Goal: Information Seeking & Learning: Learn about a topic

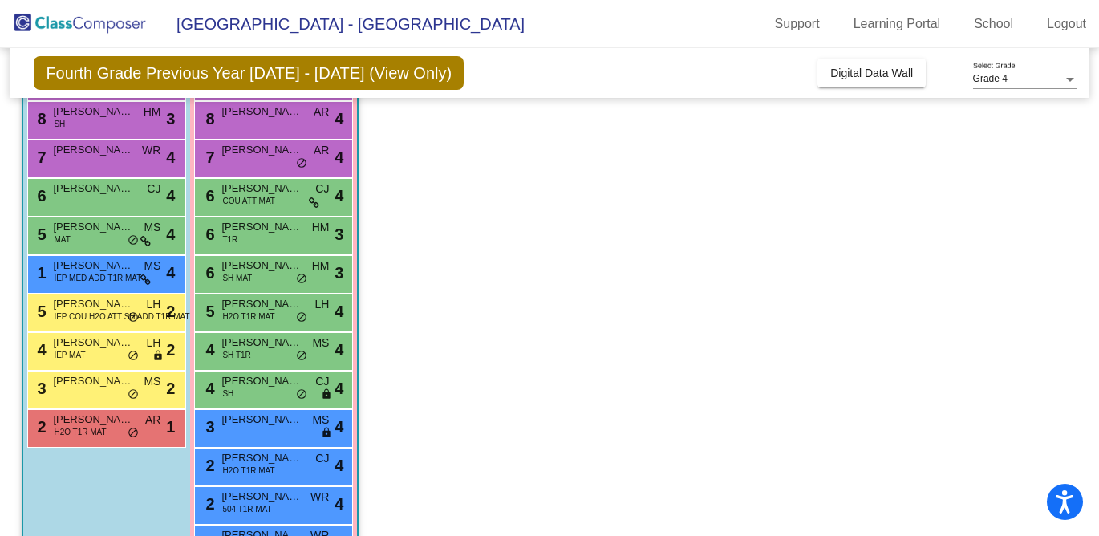
scroll to position [195, 0]
click at [70, 432] on span "H2O T1R MAT" at bounding box center [80, 431] width 52 height 12
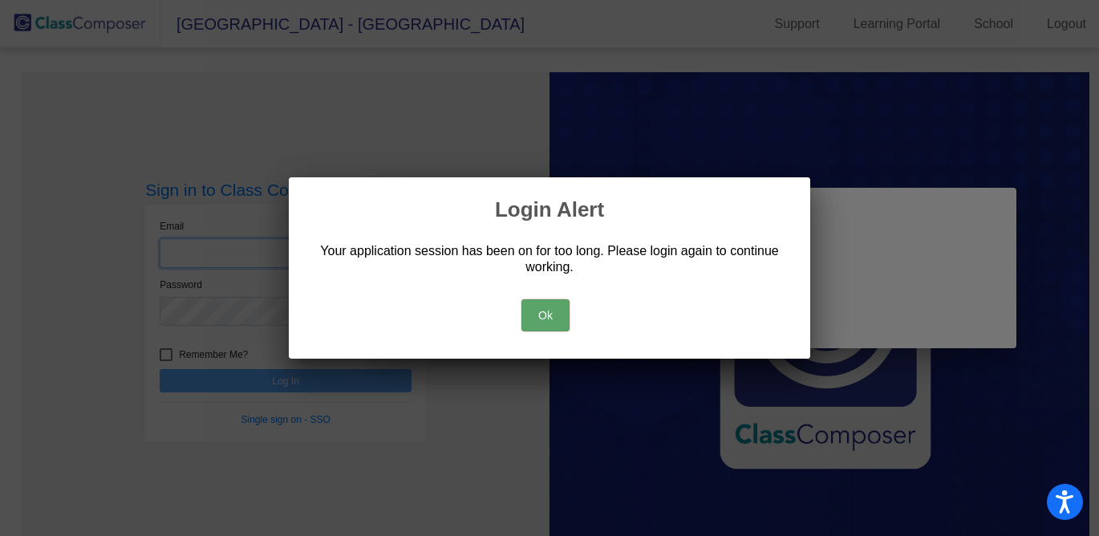
type input "[EMAIL_ADDRESS][DOMAIN_NAME]"
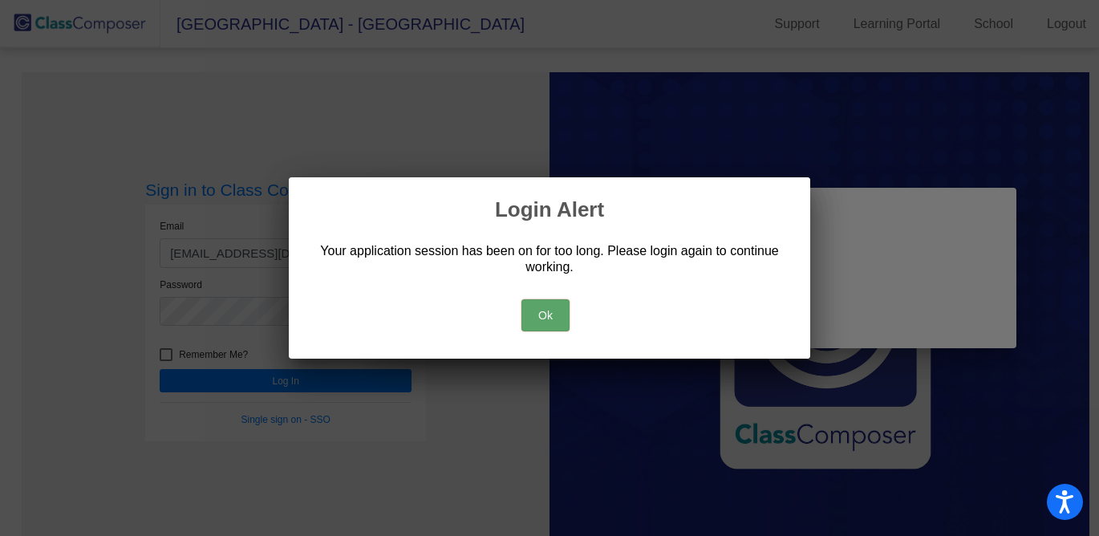
click at [541, 309] on button "Ok" at bounding box center [545, 315] width 48 height 32
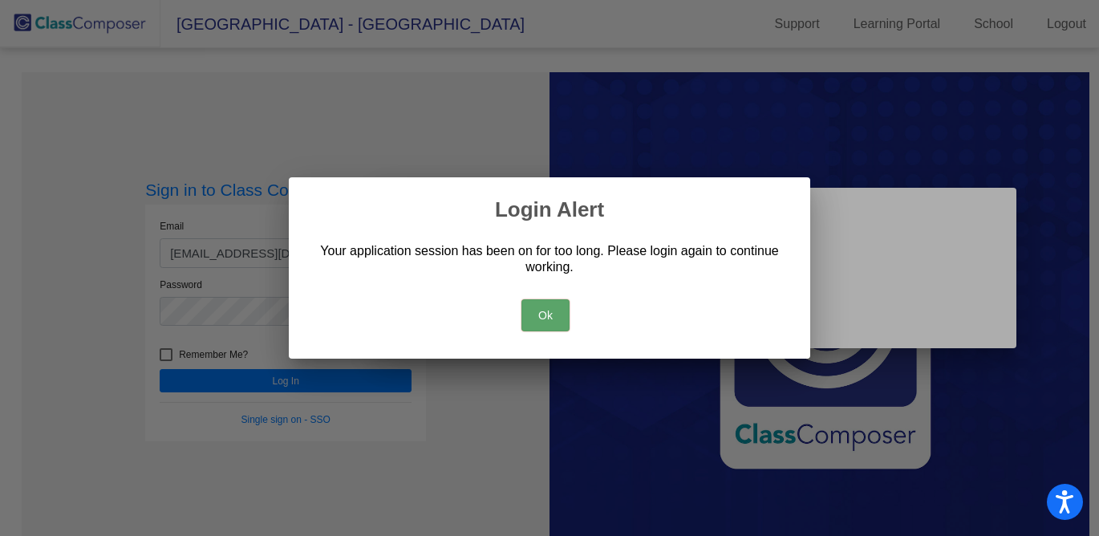
click at [541, 317] on button "Ok" at bounding box center [545, 315] width 48 height 32
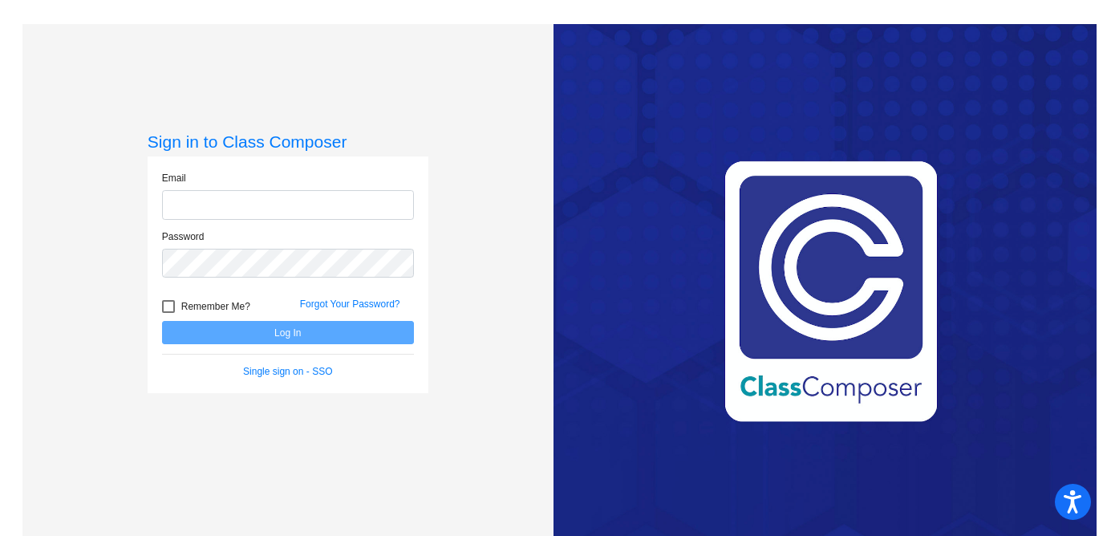
type input "[EMAIL_ADDRESS][DOMAIN_NAME]"
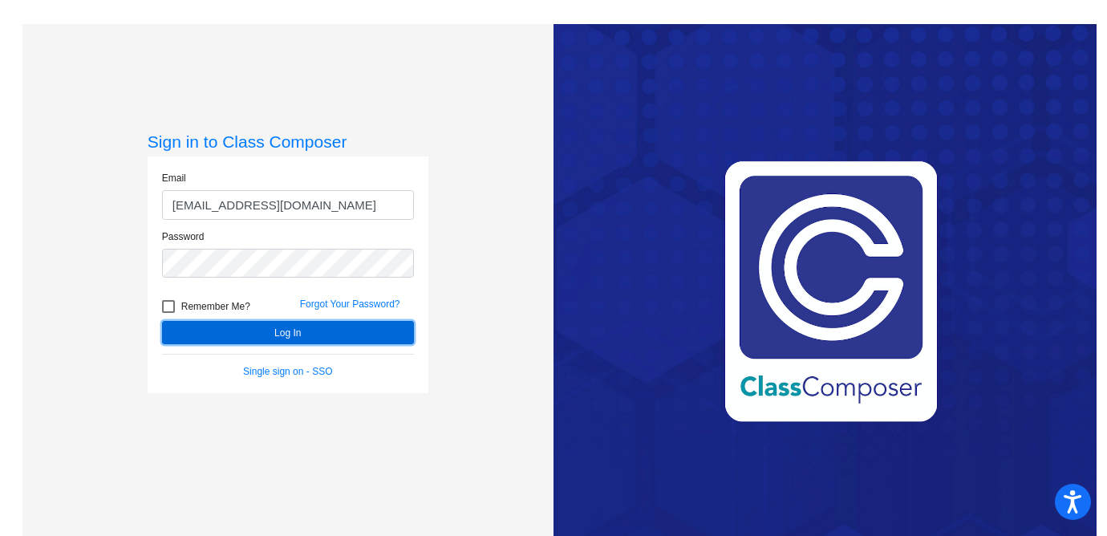
click at [193, 323] on button "Log In" at bounding box center [288, 332] width 252 height 23
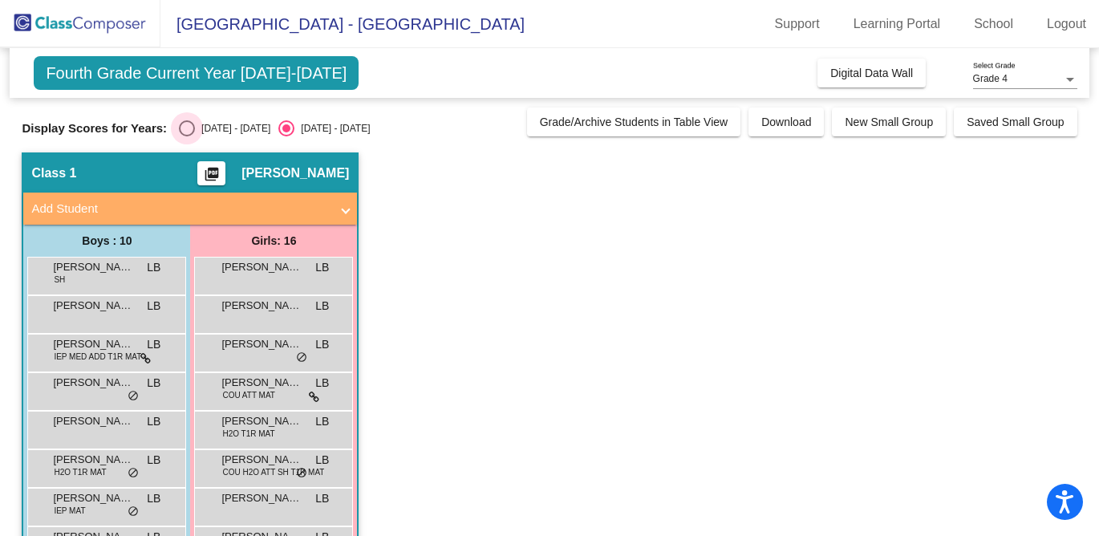
click at [185, 132] on div "Select an option" at bounding box center [187, 128] width 16 height 16
click at [186, 136] on input "[DATE] - [DATE]" at bounding box center [186, 136] width 1 height 1
radio input "true"
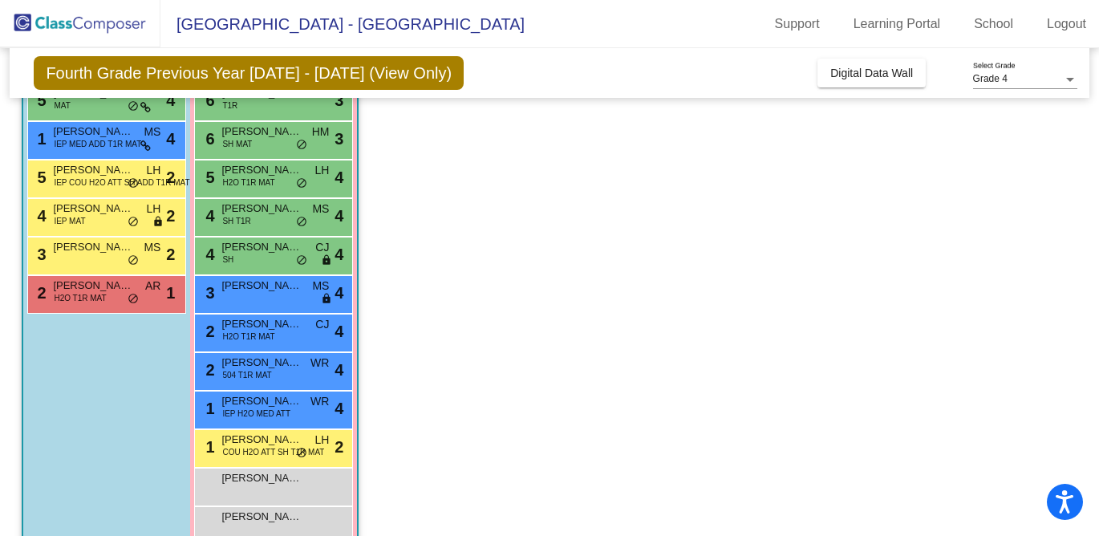
scroll to position [363, 0]
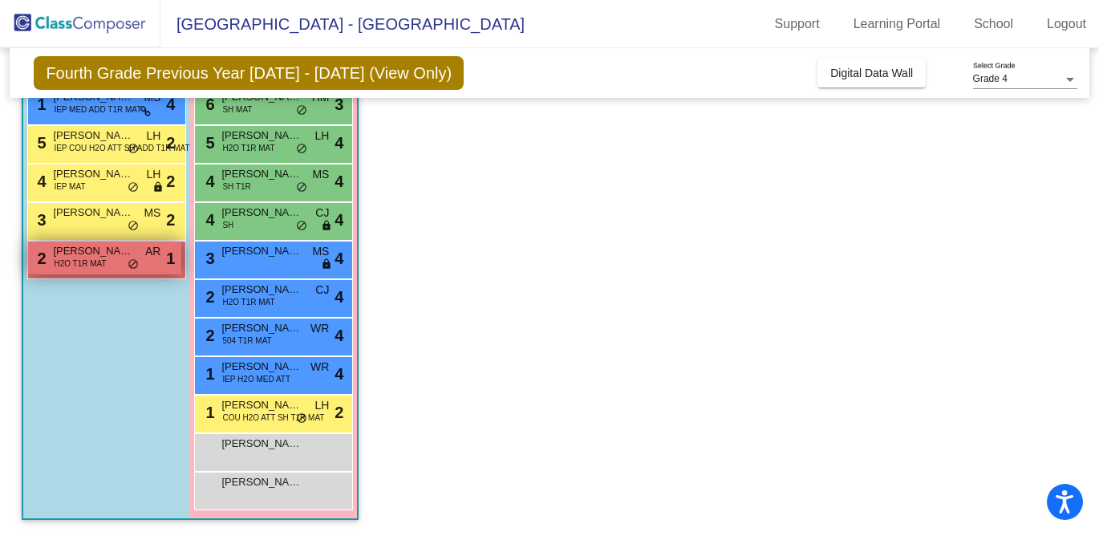
click at [95, 268] on span "H2O T1R MAT" at bounding box center [80, 264] width 52 height 12
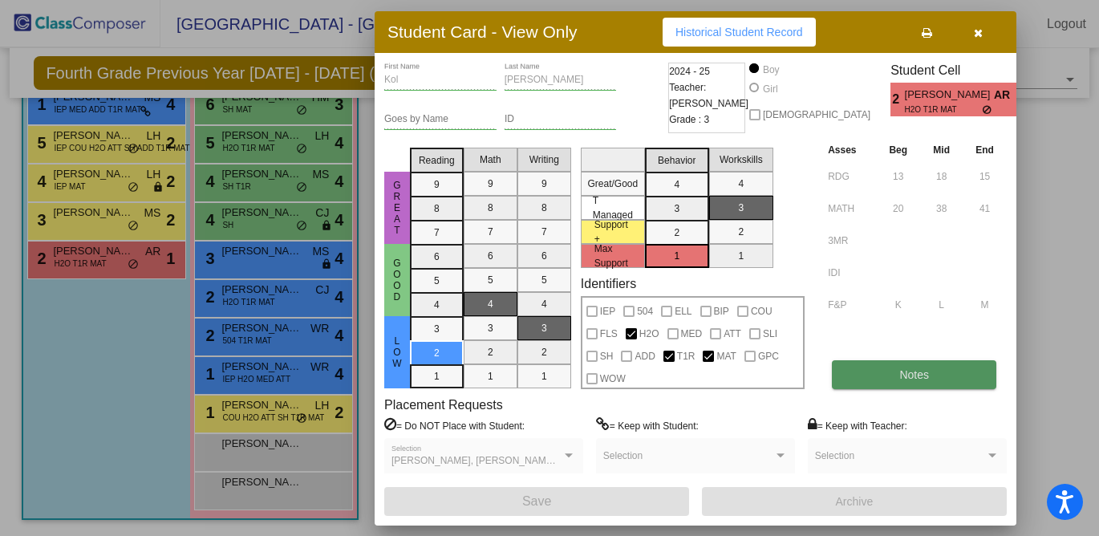
click at [880, 371] on button "Notes" at bounding box center [914, 374] width 164 height 29
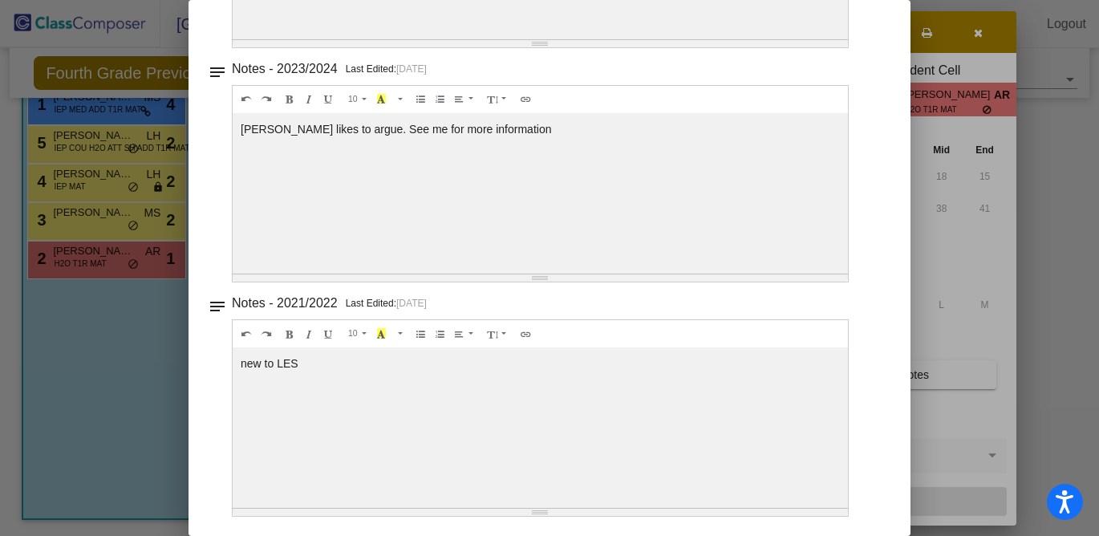
scroll to position [0, 0]
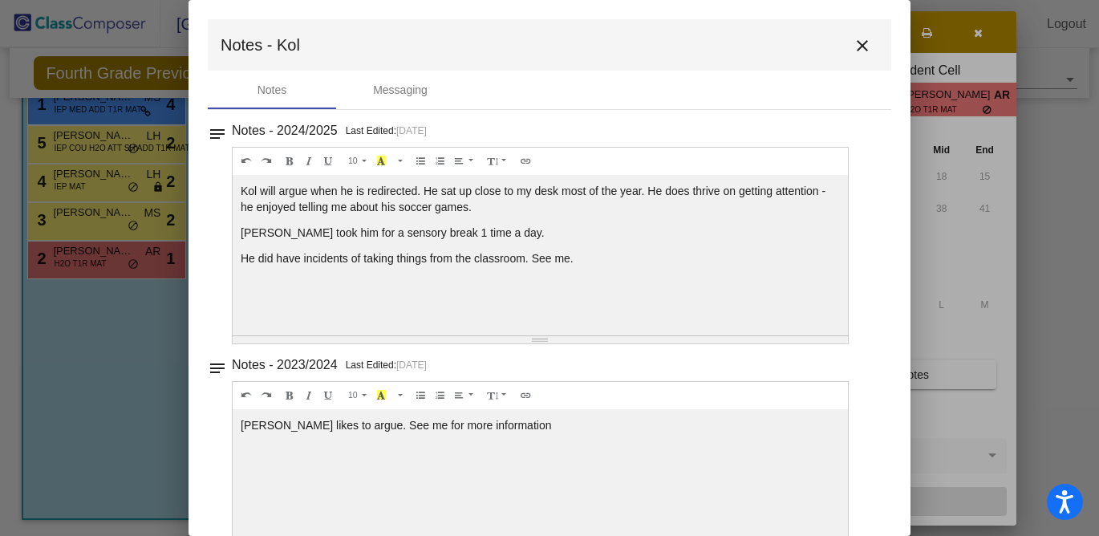
click at [853, 40] on mat-icon "close" at bounding box center [862, 45] width 19 height 19
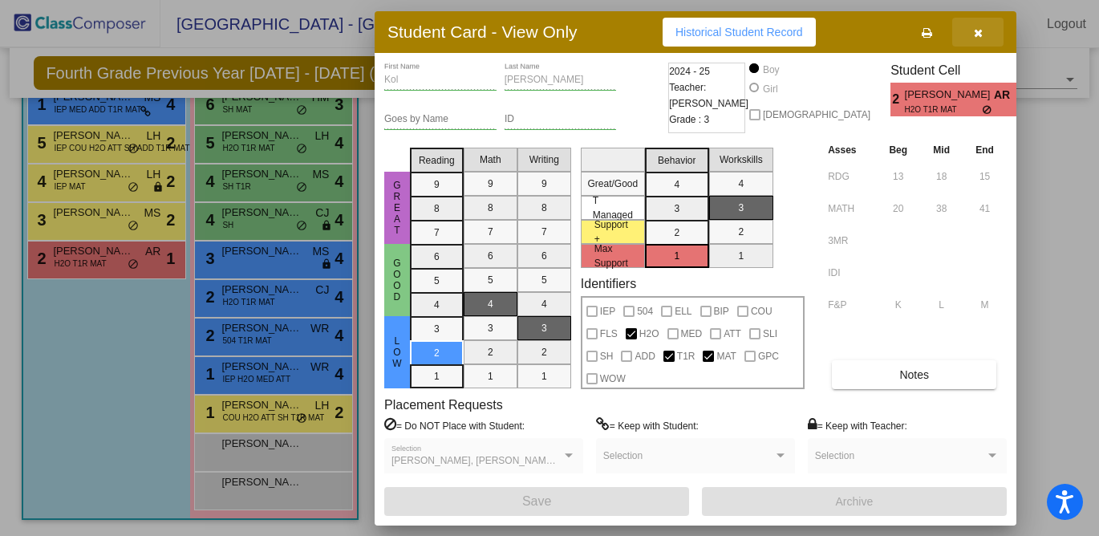
click at [980, 32] on icon "button" at bounding box center [978, 32] width 9 height 11
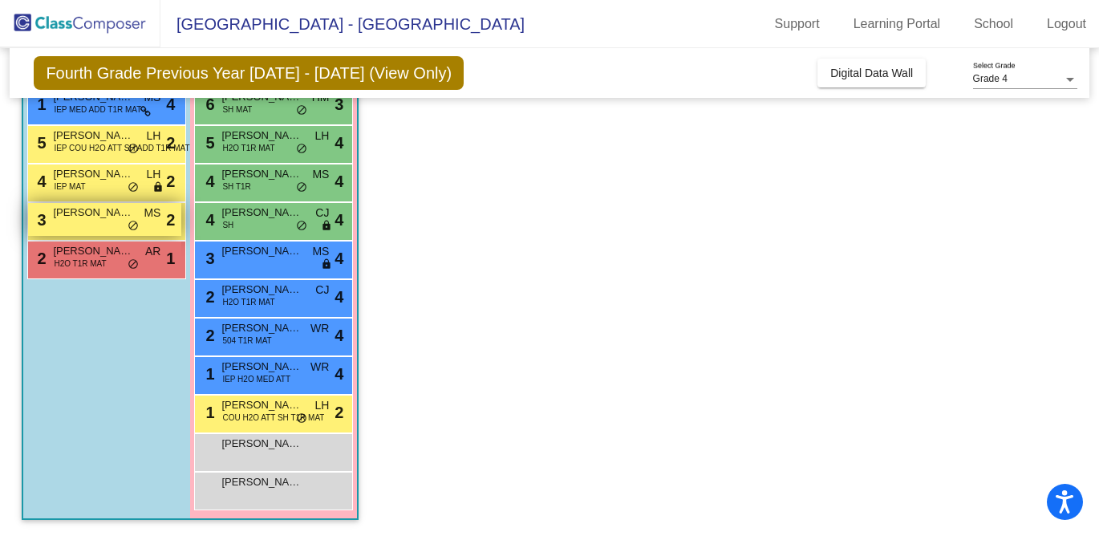
click at [88, 218] on span "[PERSON_NAME] [PERSON_NAME]" at bounding box center [93, 213] width 80 height 16
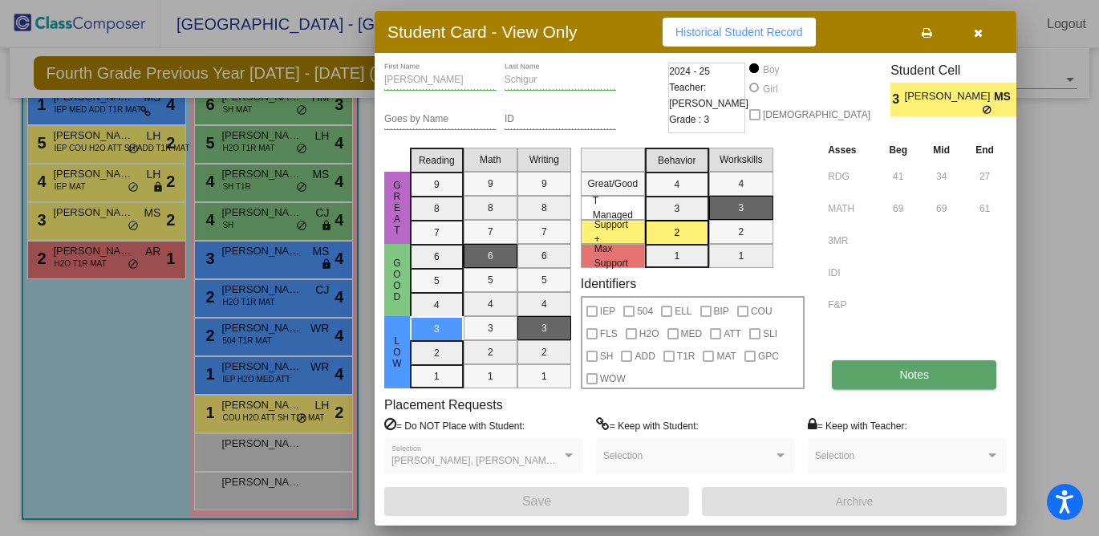
click at [869, 367] on button "Notes" at bounding box center [914, 374] width 164 height 29
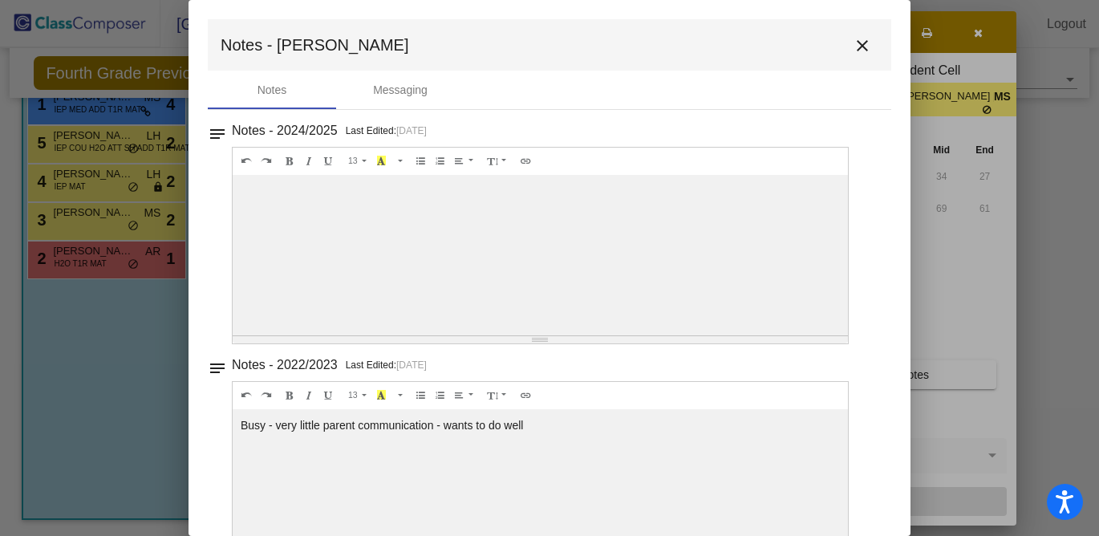
click at [853, 53] on mat-icon "close" at bounding box center [862, 45] width 19 height 19
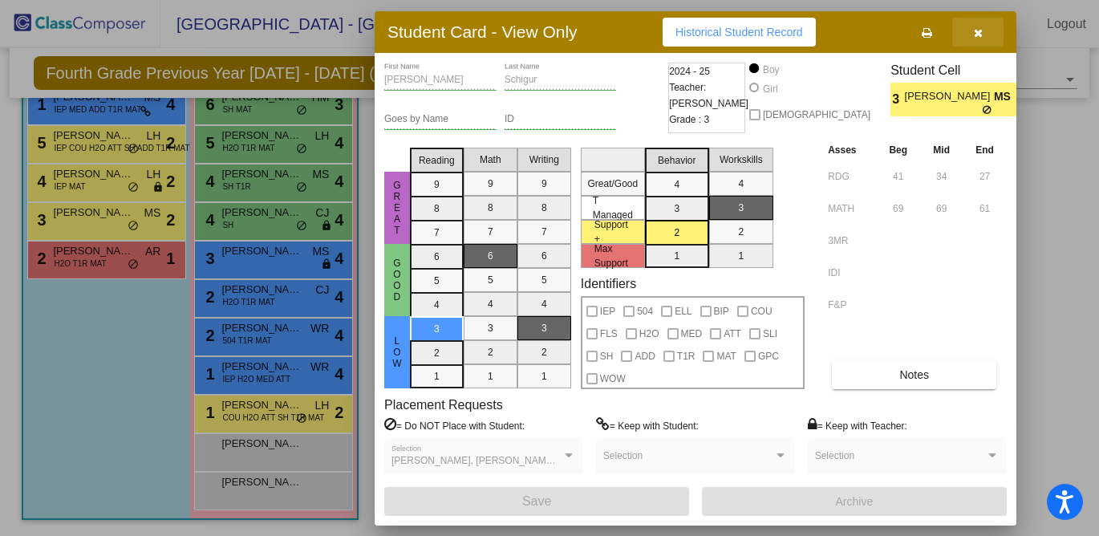
click at [979, 30] on icon "button" at bounding box center [978, 32] width 9 height 11
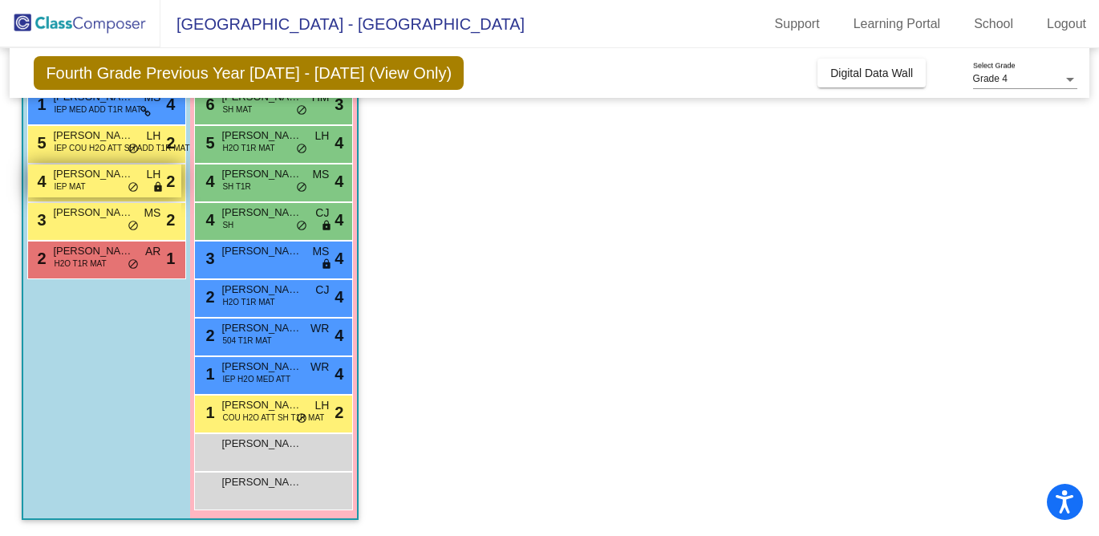
click at [75, 181] on span "IEP MAT" at bounding box center [69, 186] width 31 height 12
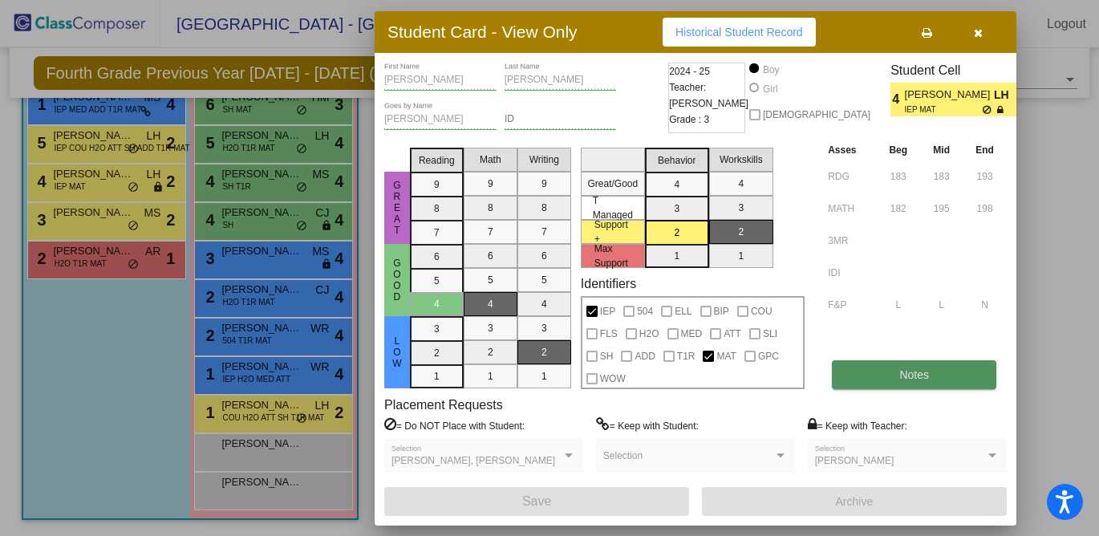
click at [890, 371] on button "Notes" at bounding box center [914, 374] width 164 height 29
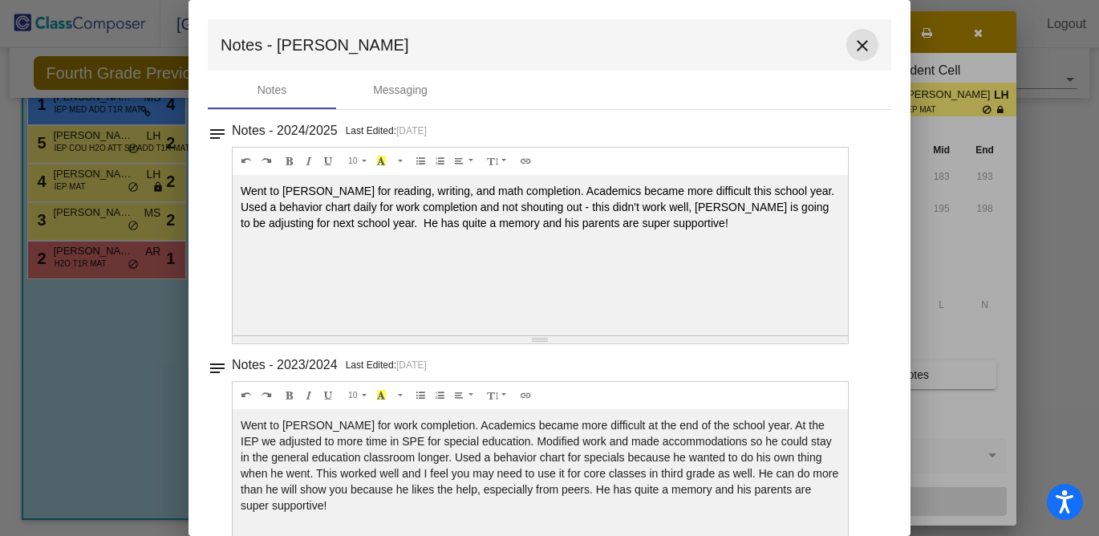
click at [858, 45] on mat-icon "close" at bounding box center [862, 45] width 19 height 19
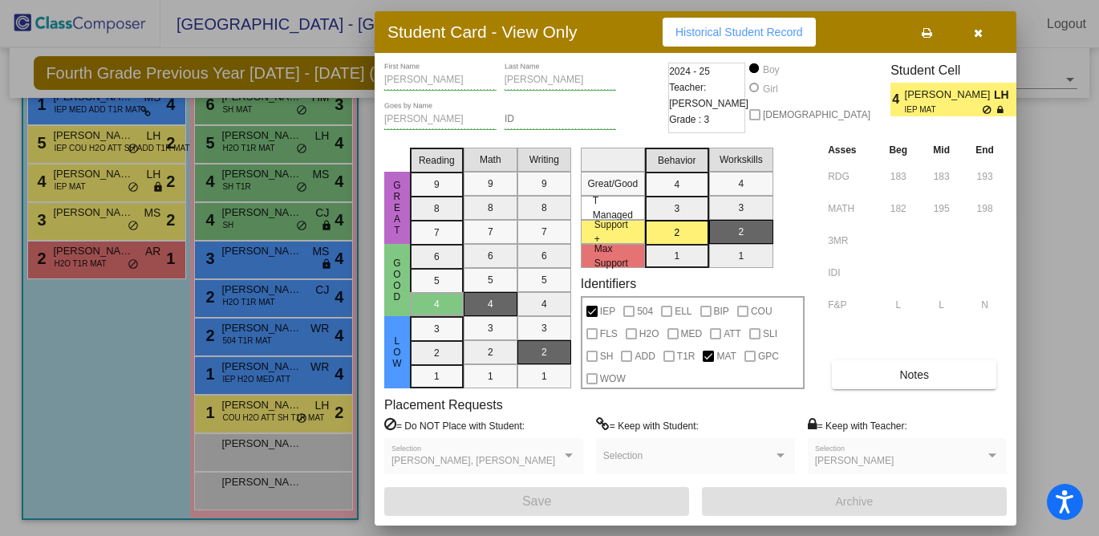
click at [975, 31] on icon "button" at bounding box center [978, 32] width 9 height 11
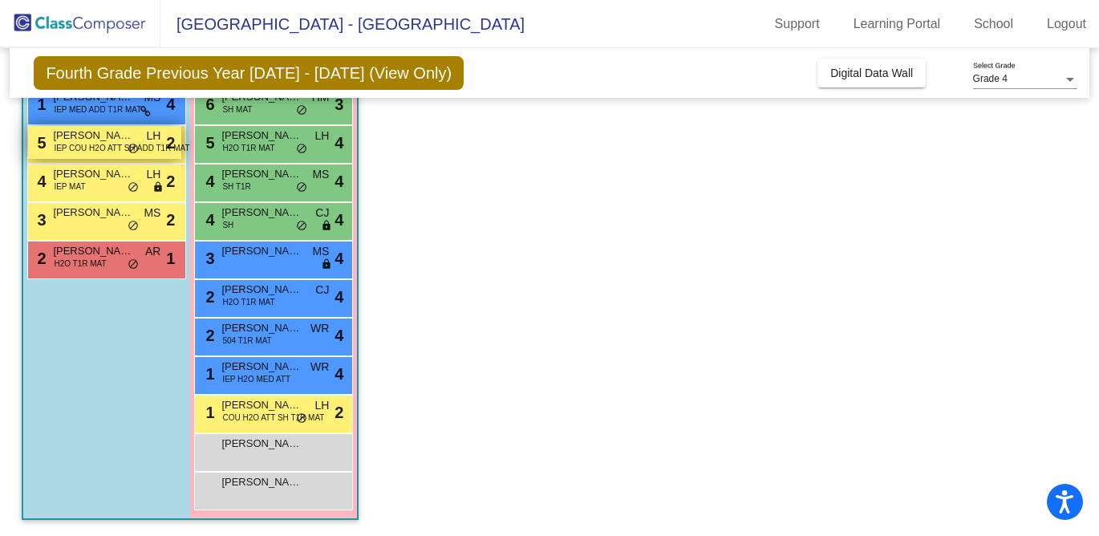
click at [111, 145] on span "IEP COU H2O ATT SH ADD T1R MAT" at bounding box center [122, 148] width 136 height 12
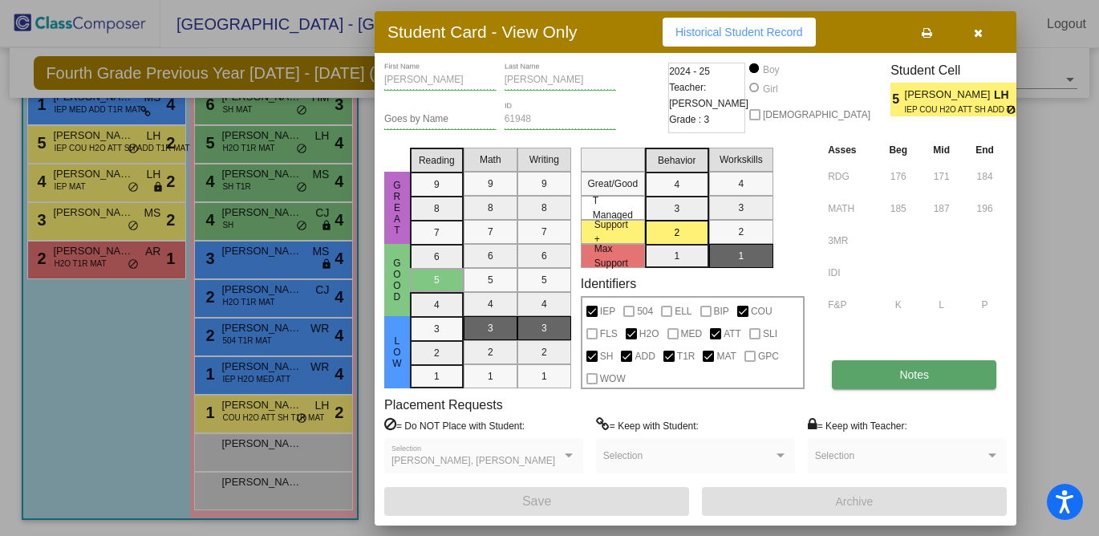
click at [885, 367] on button "Notes" at bounding box center [914, 374] width 164 height 29
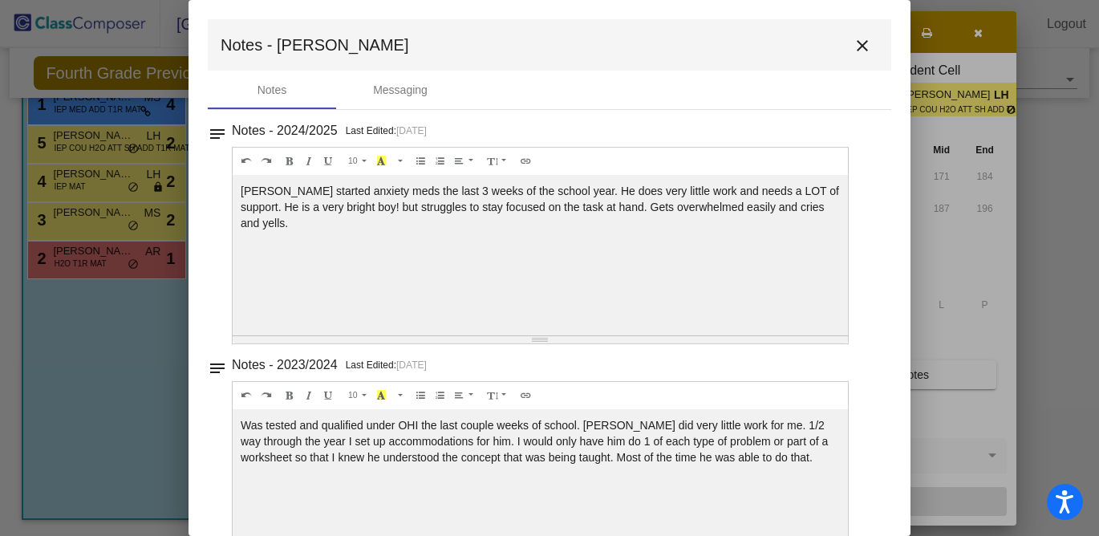
click at [853, 42] on mat-icon "close" at bounding box center [862, 45] width 19 height 19
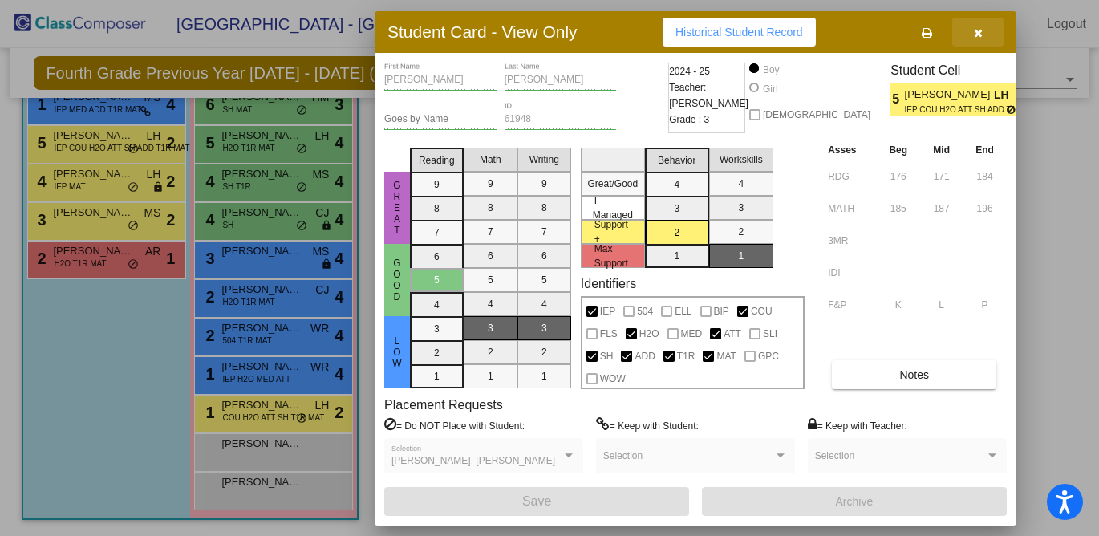
click at [972, 24] on button "button" at bounding box center [977, 32] width 51 height 29
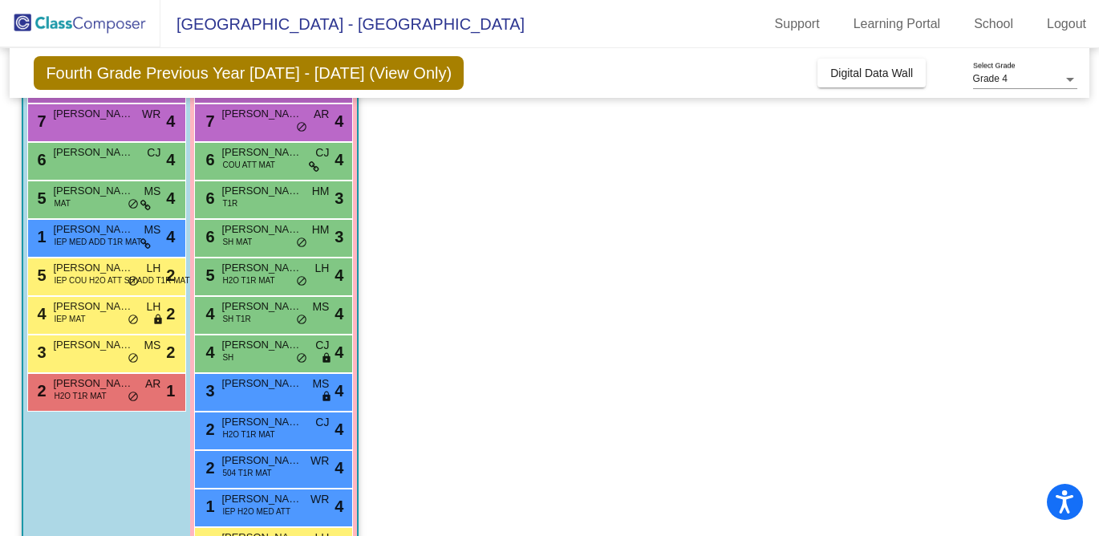
scroll to position [209, 0]
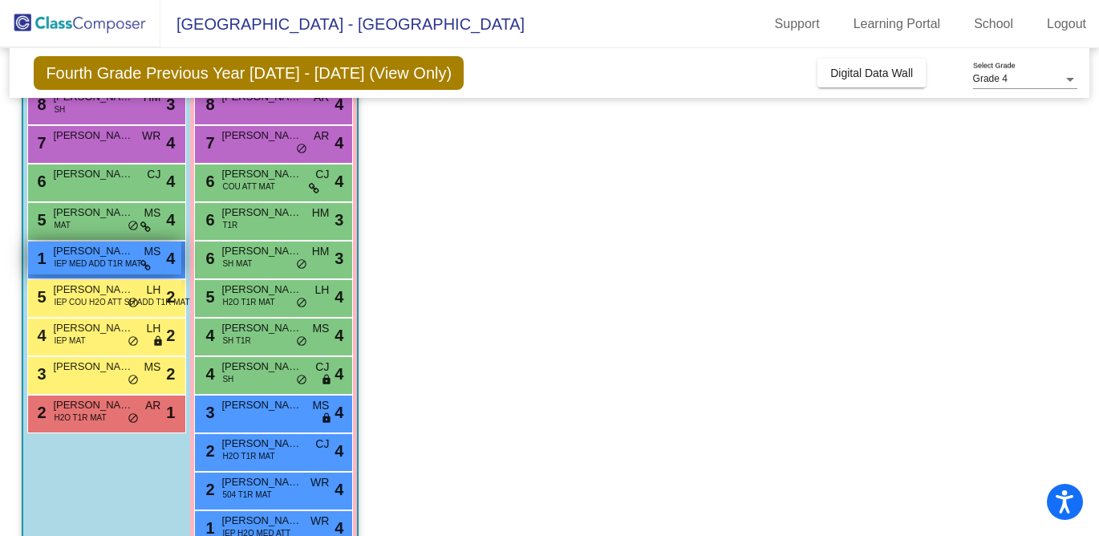
click at [113, 253] on span "[PERSON_NAME]" at bounding box center [93, 251] width 80 height 16
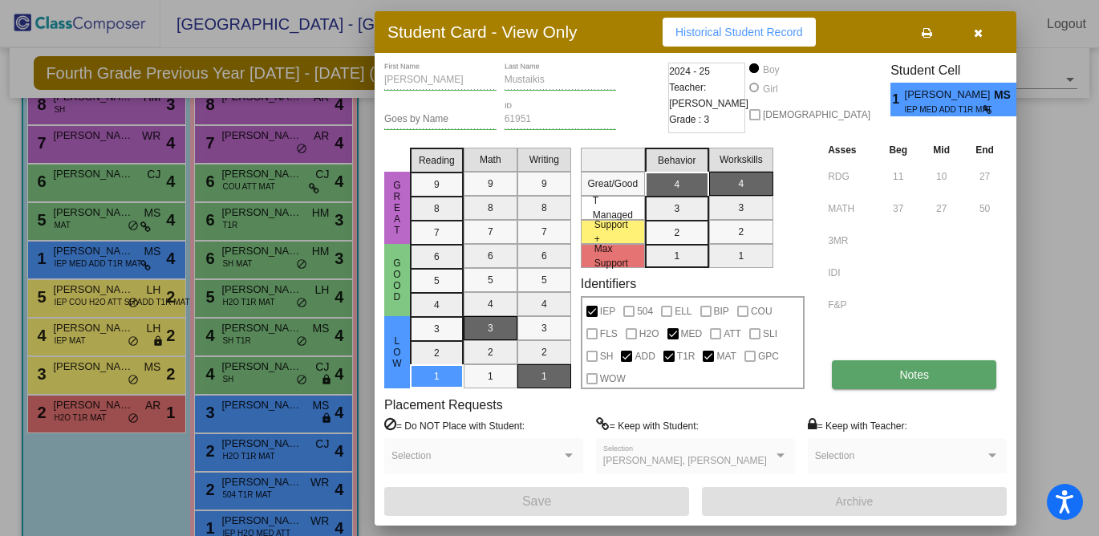
click at [912, 380] on button "Notes" at bounding box center [914, 374] width 164 height 29
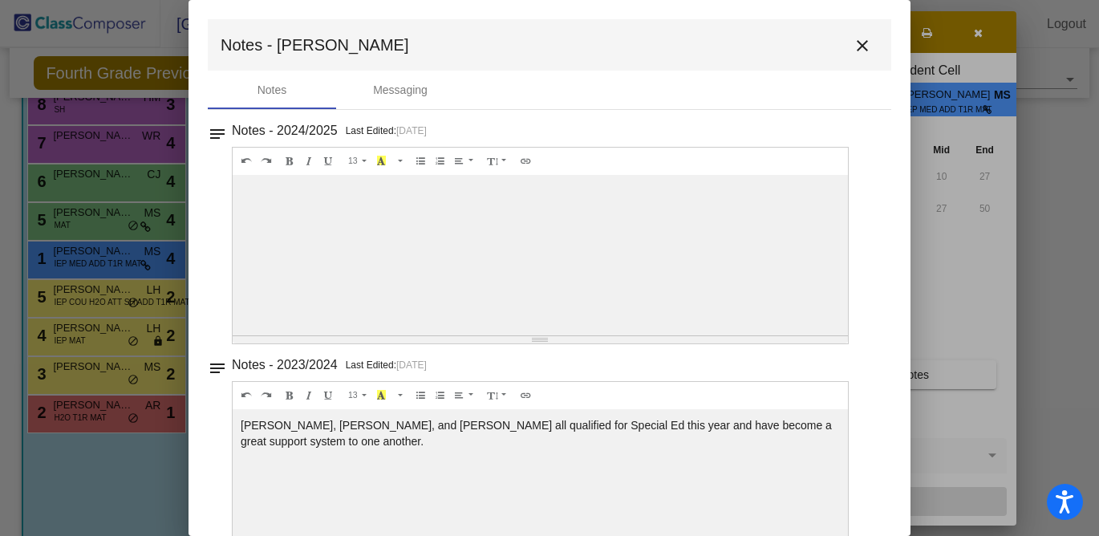
click at [853, 37] on mat-icon "close" at bounding box center [862, 45] width 19 height 19
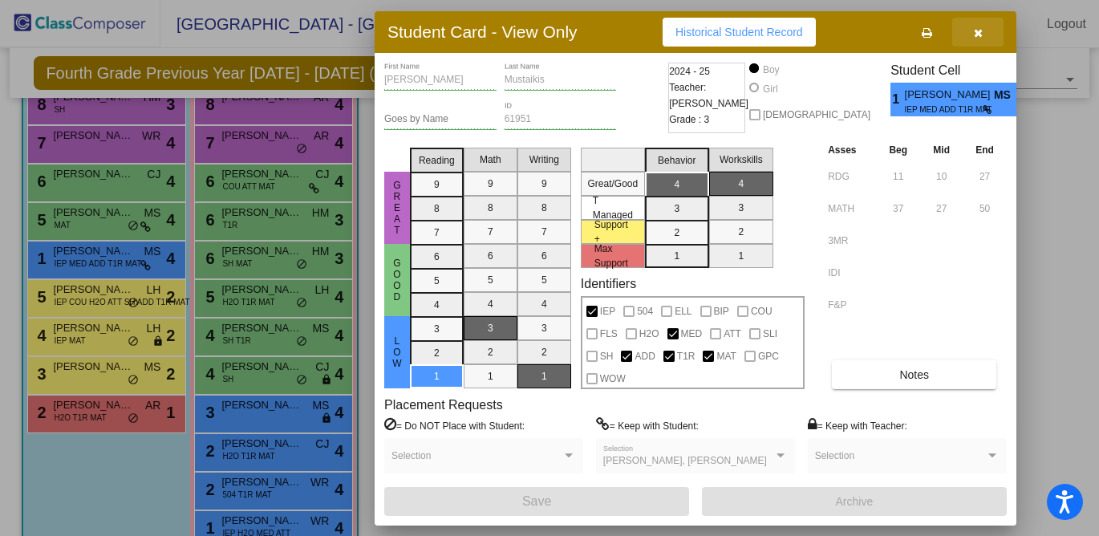
click at [980, 37] on icon "button" at bounding box center [978, 32] width 9 height 11
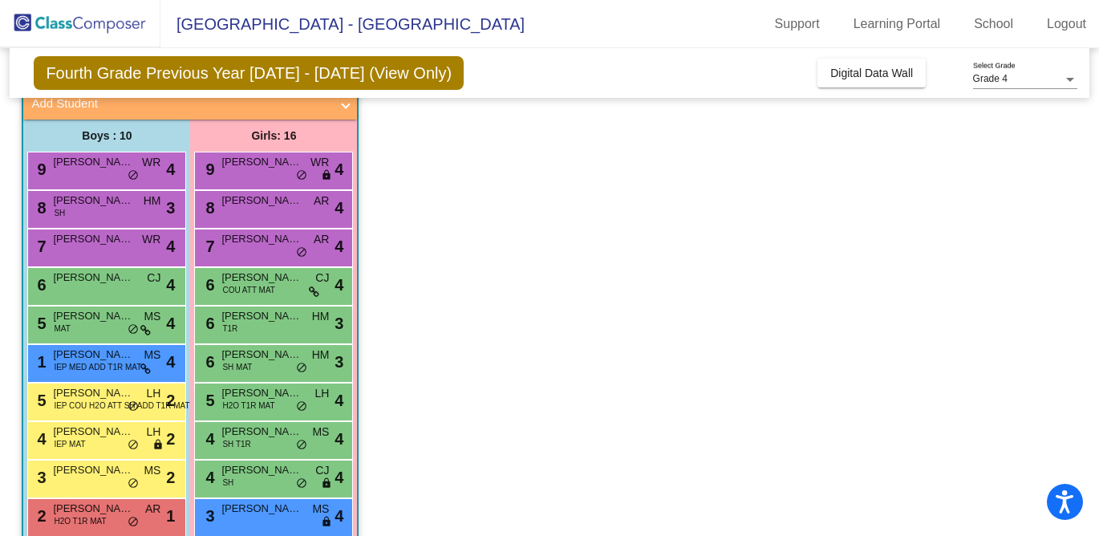
scroll to position [96, 0]
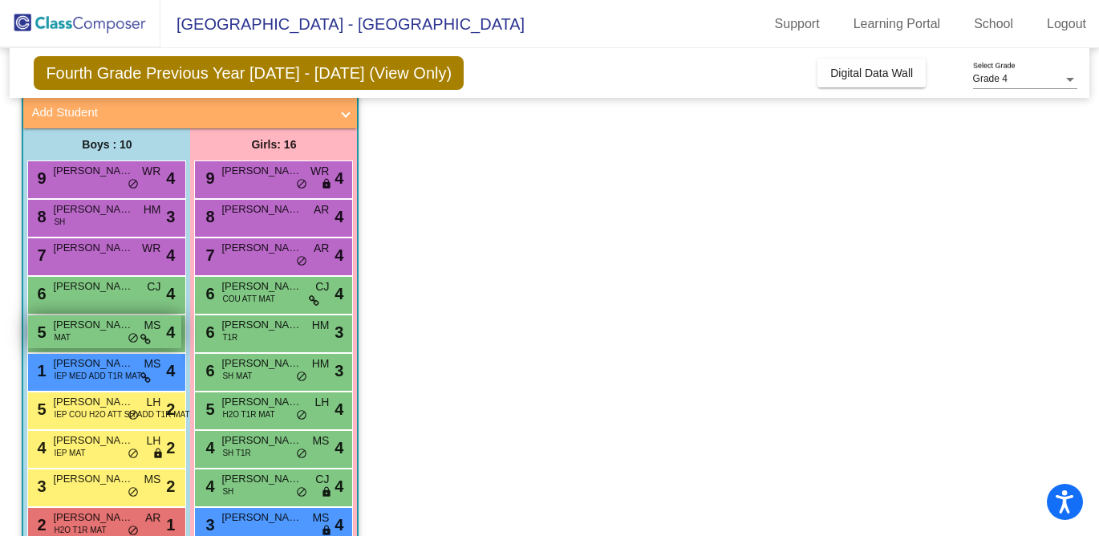
click at [78, 330] on span "[PERSON_NAME]" at bounding box center [93, 325] width 80 height 16
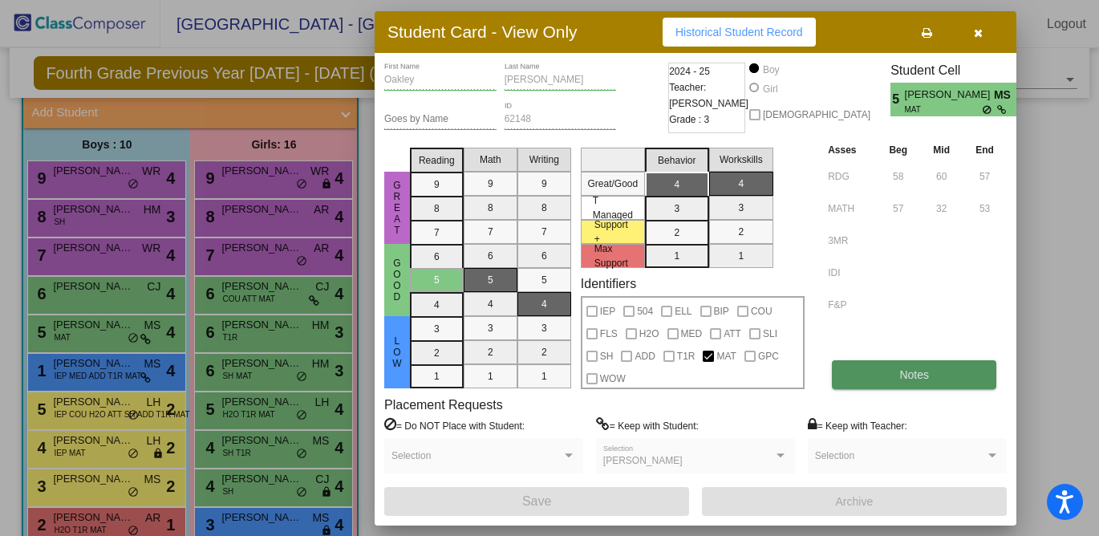
click at [882, 381] on button "Notes" at bounding box center [914, 374] width 164 height 29
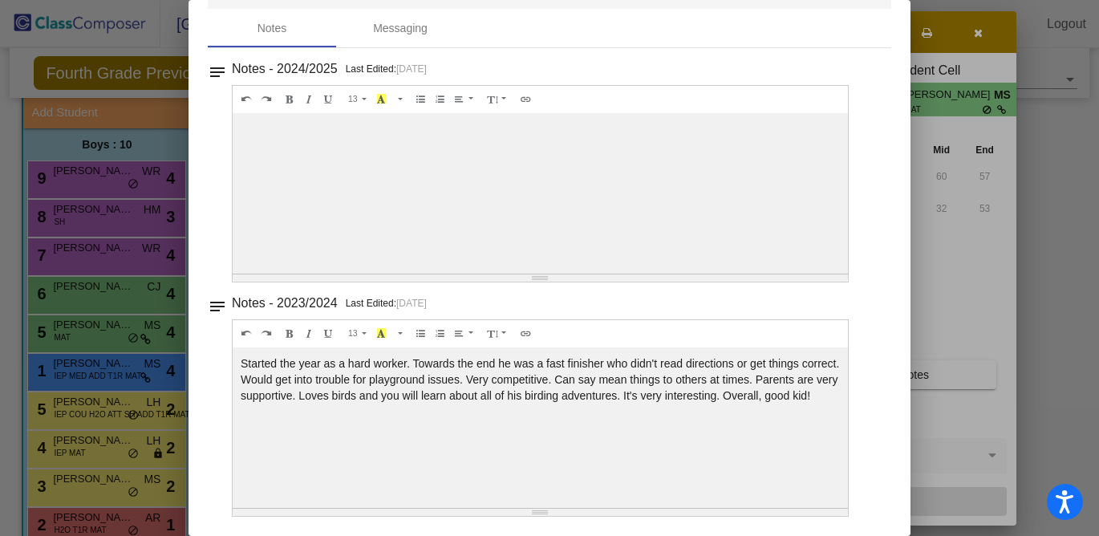
scroll to position [0, 0]
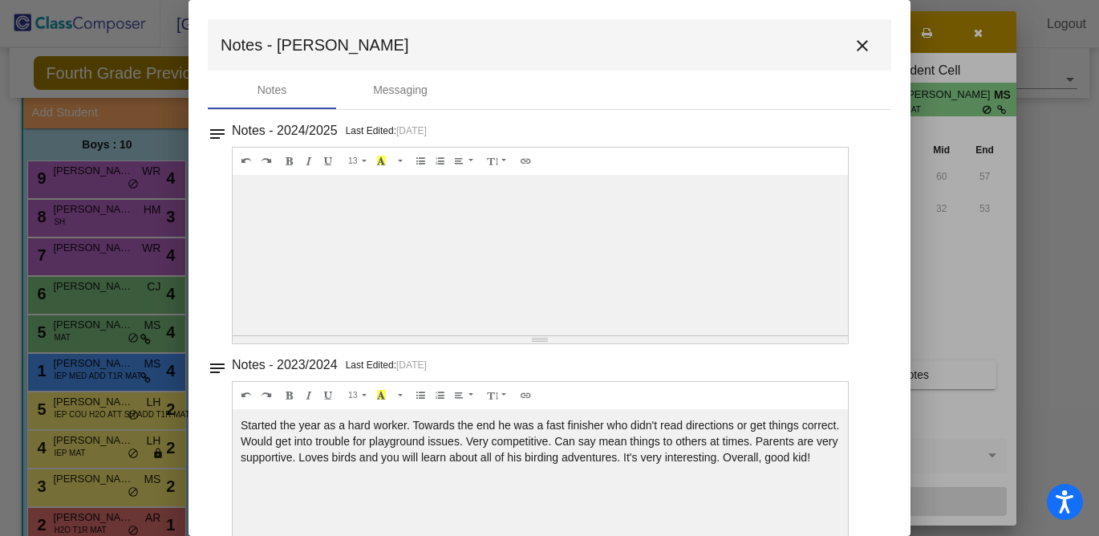
click at [853, 49] on mat-icon "close" at bounding box center [862, 45] width 19 height 19
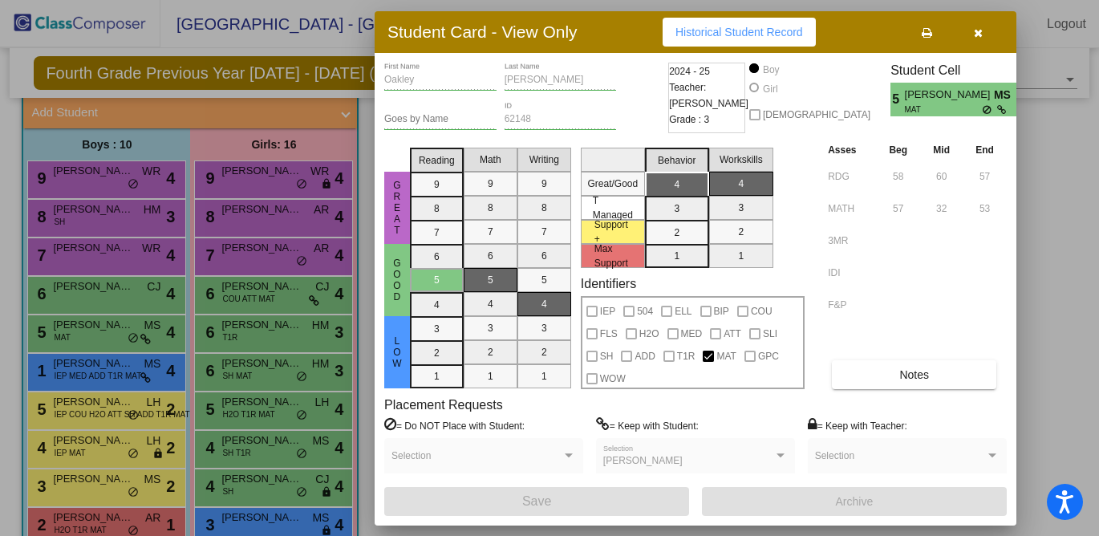
click at [982, 31] on icon "button" at bounding box center [978, 32] width 9 height 11
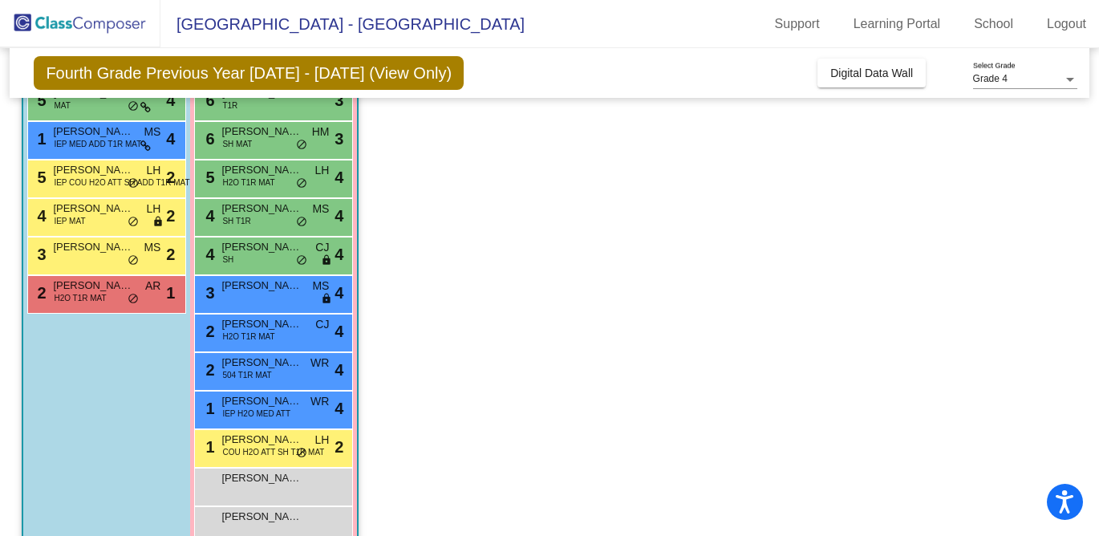
scroll to position [330, 0]
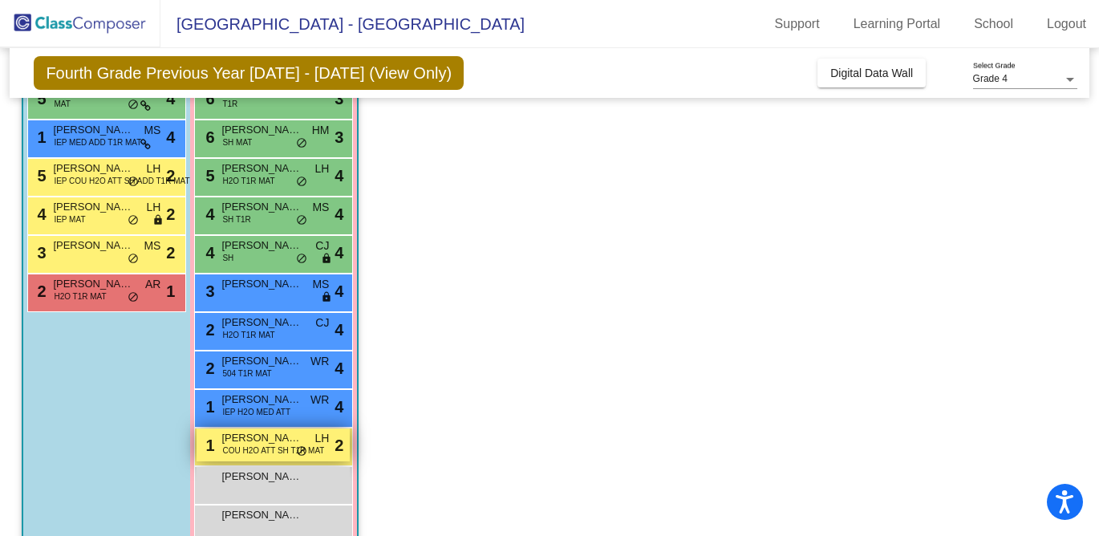
click at [266, 458] on div "1 [PERSON_NAME] COU H2O ATT SH T1R MAT LH lock do_not_disturb_alt 2" at bounding box center [273, 444] width 153 height 33
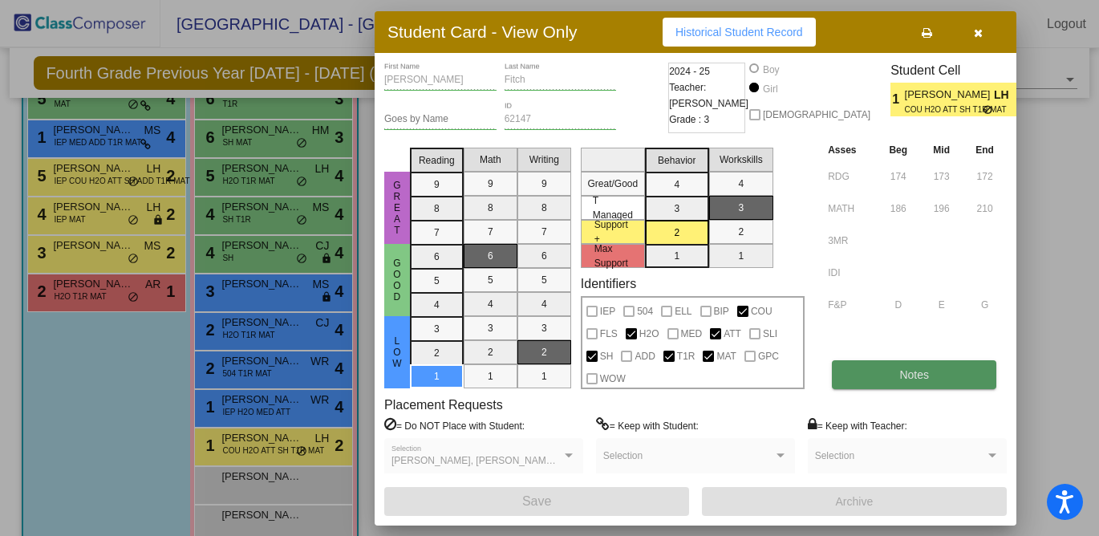
click at [905, 364] on button "Notes" at bounding box center [914, 374] width 164 height 29
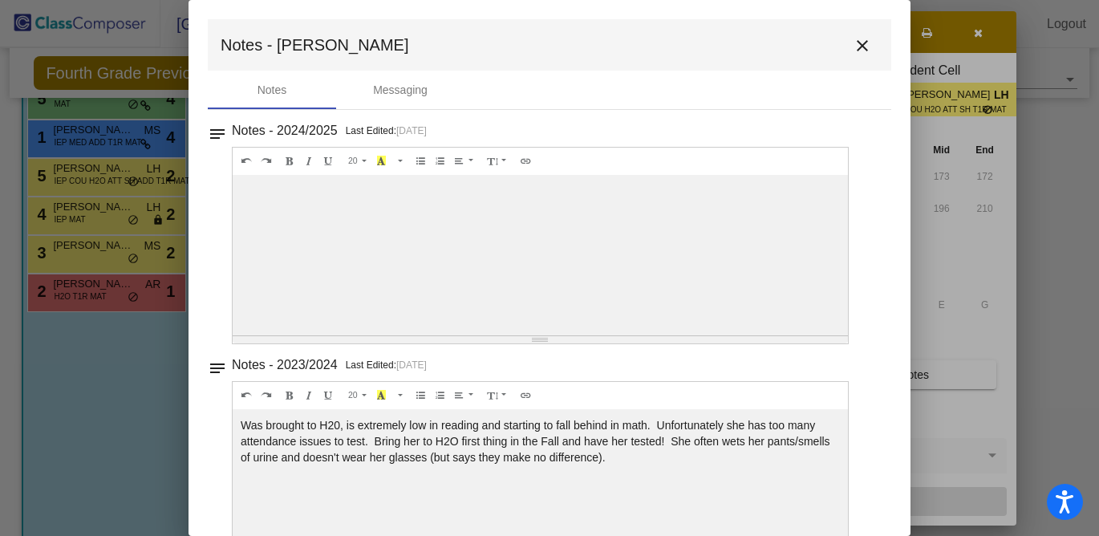
click at [854, 47] on mat-icon "close" at bounding box center [862, 45] width 19 height 19
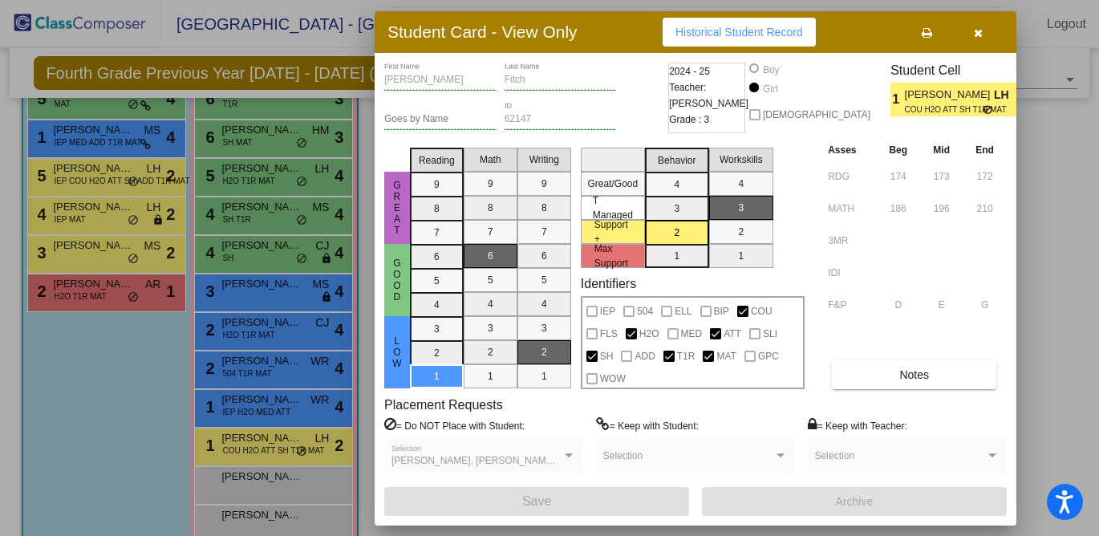
click at [976, 30] on icon "button" at bounding box center [978, 32] width 9 height 11
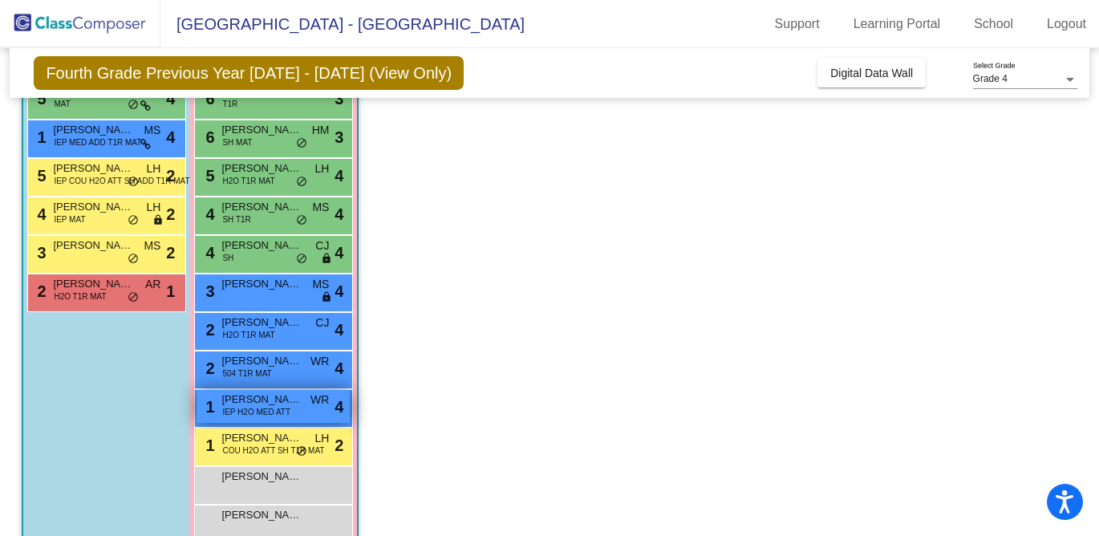
click at [284, 416] on span "IEP H2O MED ATT" at bounding box center [256, 412] width 68 height 12
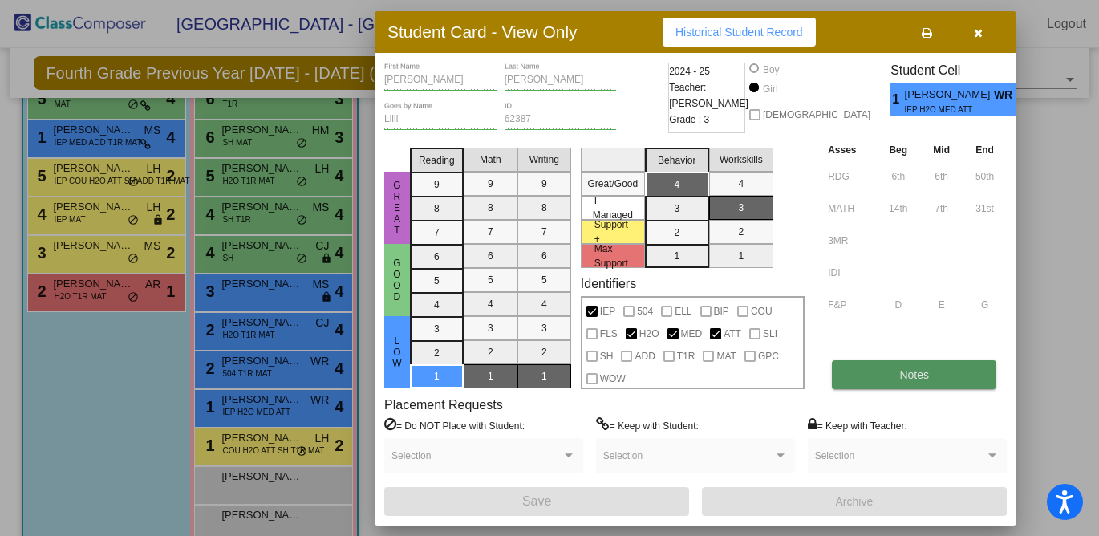
click at [907, 368] on span "Notes" at bounding box center [914, 374] width 30 height 13
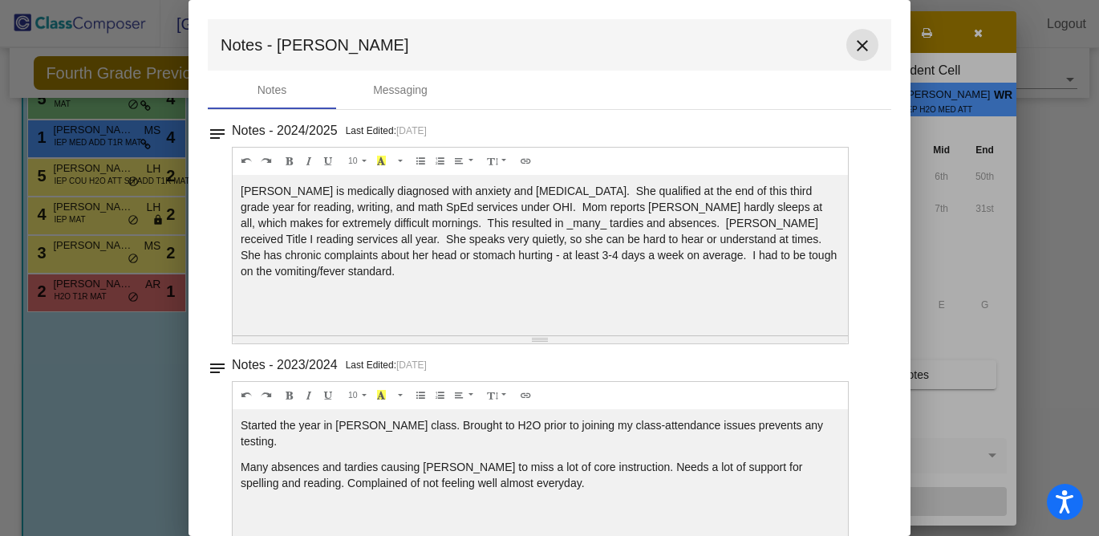
click at [858, 46] on mat-icon "close" at bounding box center [862, 45] width 19 height 19
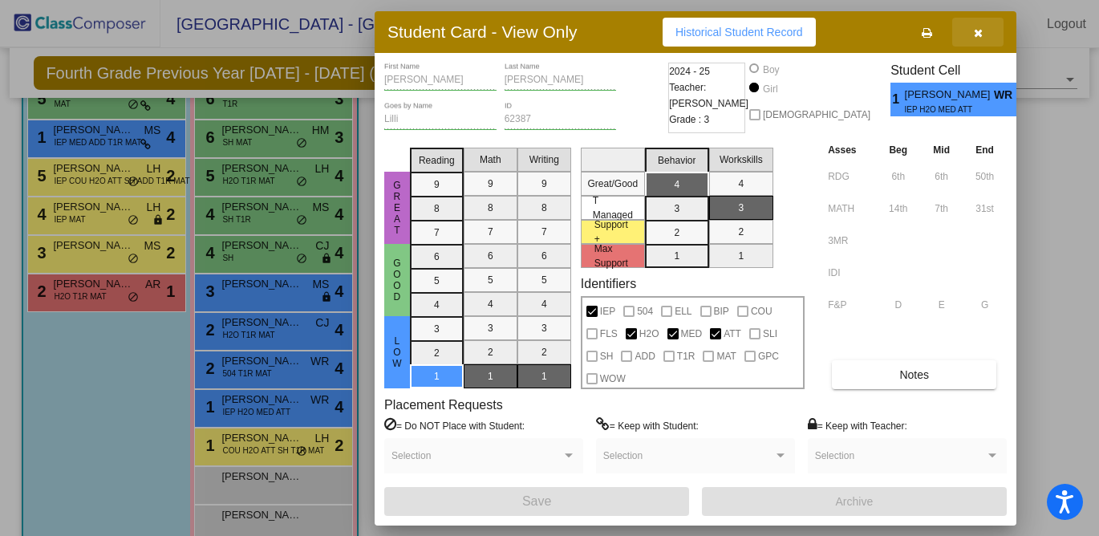
click at [977, 29] on icon "button" at bounding box center [978, 32] width 9 height 11
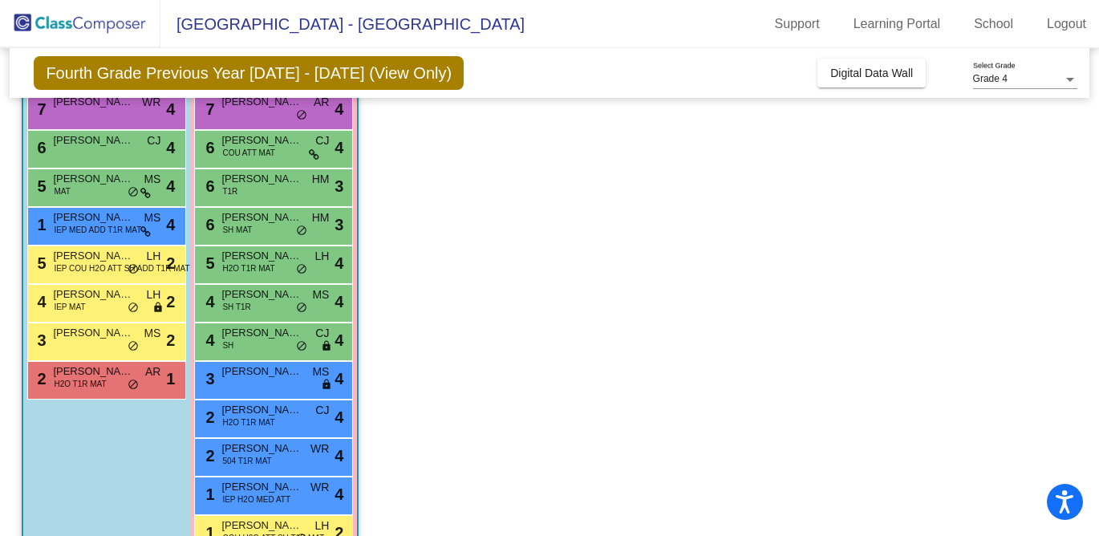
scroll to position [223, 0]
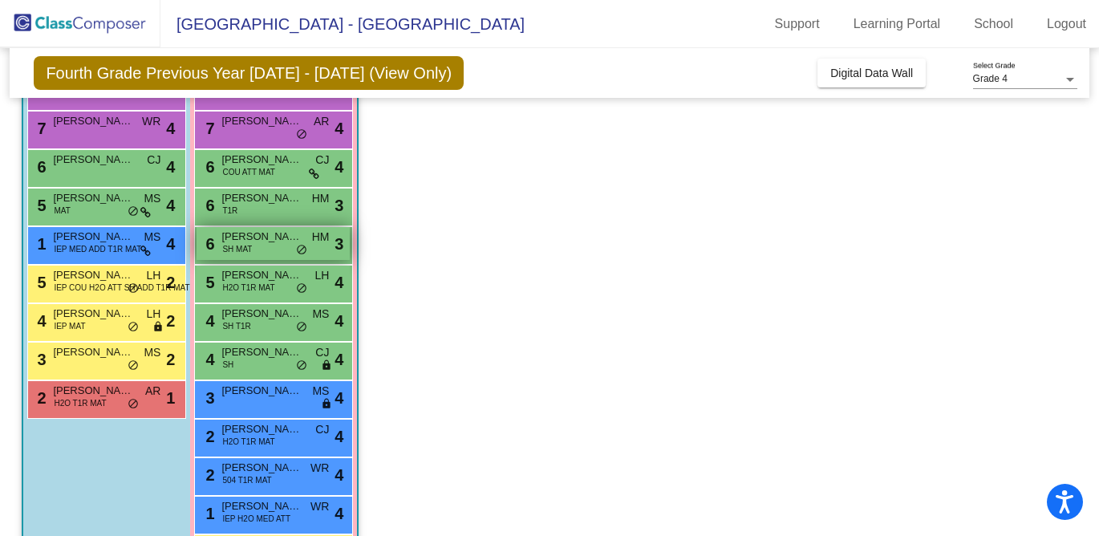
click at [270, 251] on div "6 [PERSON_NAME] SH MAT HM lock do_not_disturb_alt 3" at bounding box center [273, 243] width 153 height 33
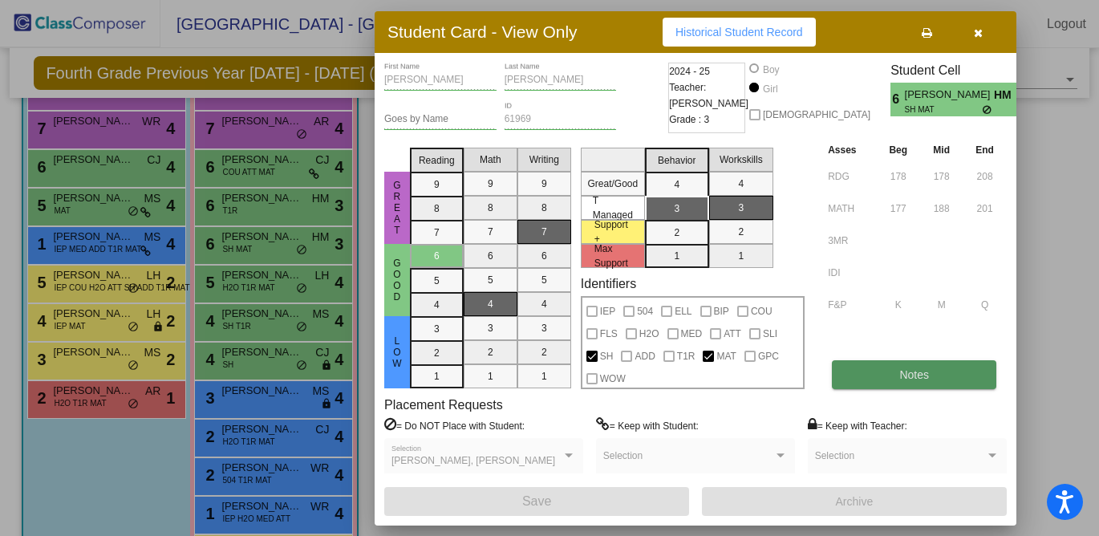
click at [891, 372] on button "Notes" at bounding box center [914, 374] width 164 height 29
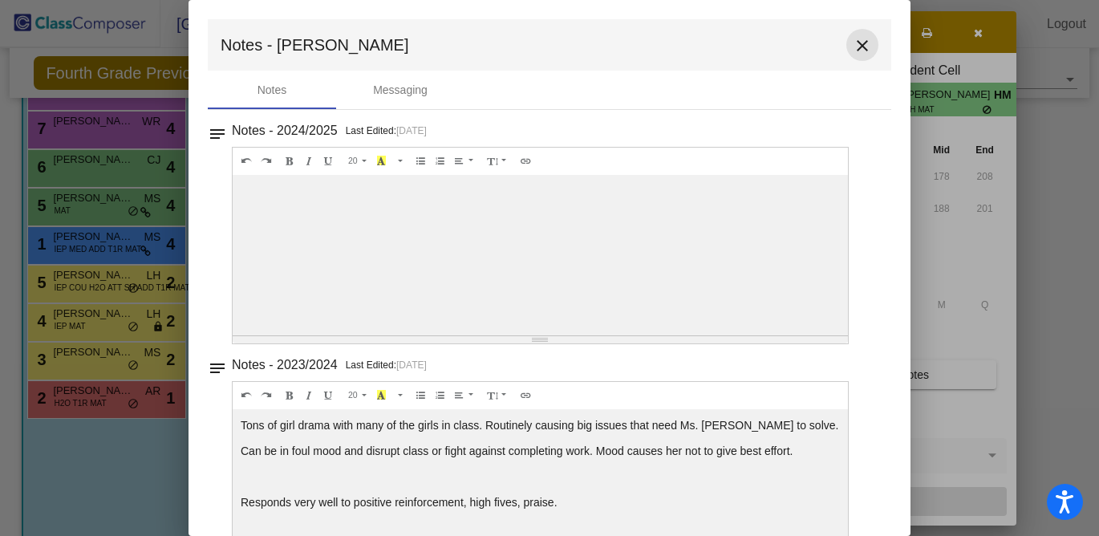
click at [863, 56] on button "close" at bounding box center [862, 45] width 32 height 32
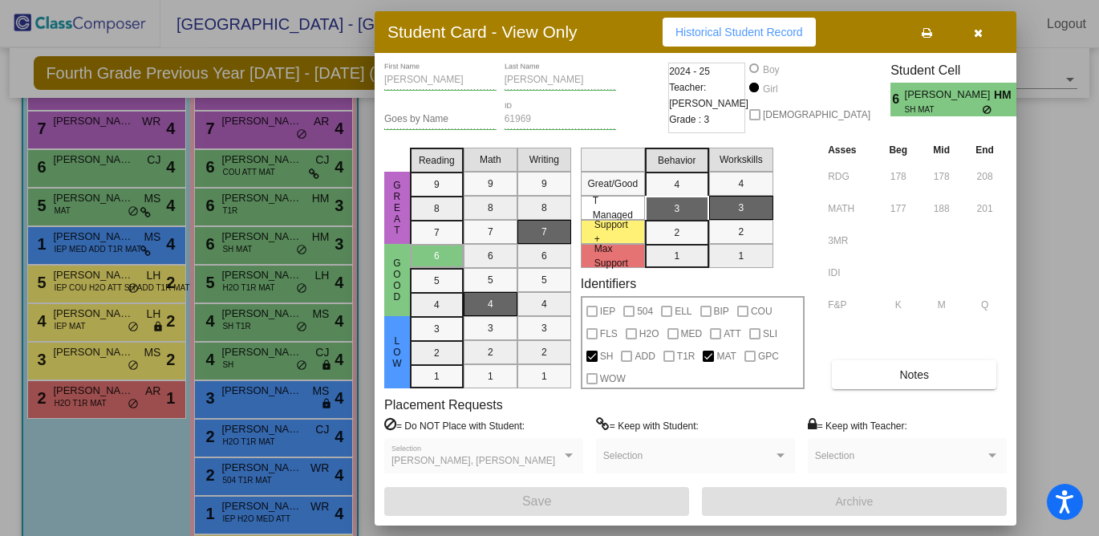
click at [980, 23] on button "button" at bounding box center [977, 32] width 51 height 29
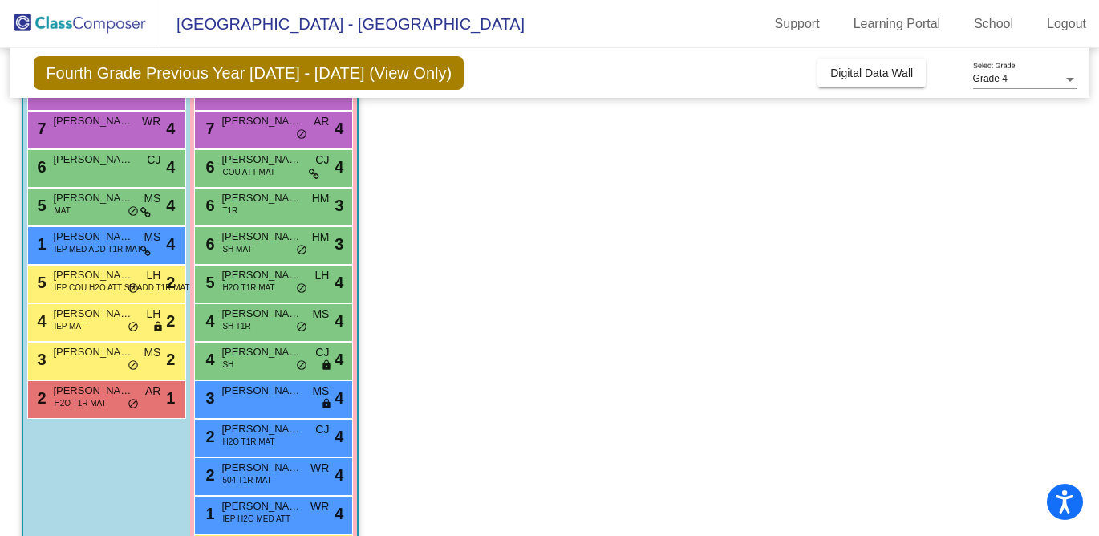
scroll to position [0, 0]
